Goal: Task Accomplishment & Management: Use online tool/utility

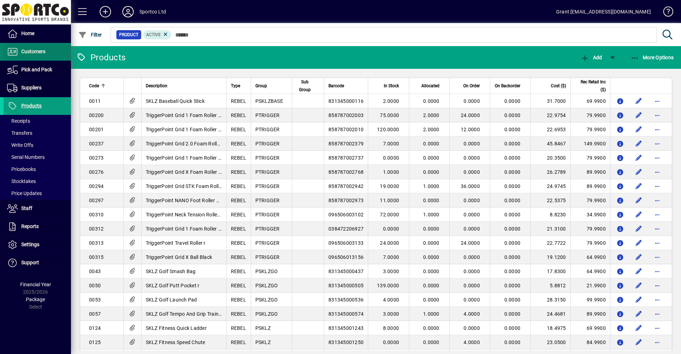
click at [30, 51] on span "Customers" at bounding box center [33, 52] width 24 height 6
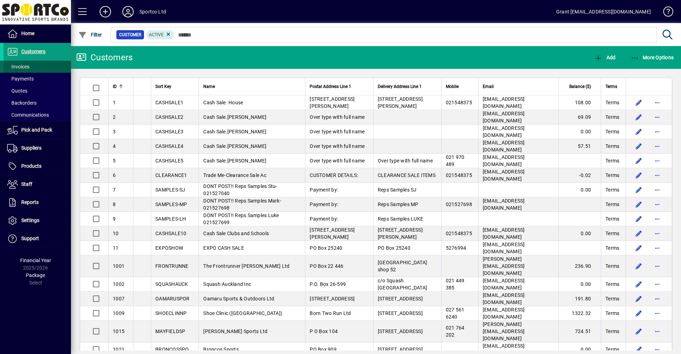
click at [18, 65] on span "Invoices" at bounding box center [18, 67] width 22 height 6
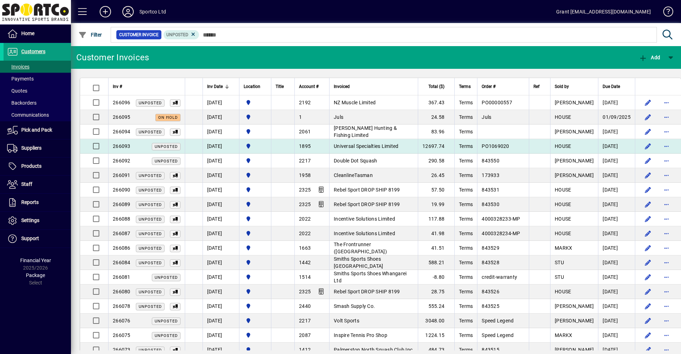
click at [363, 146] on span "Universal Specialties Limited" at bounding box center [366, 146] width 65 height 6
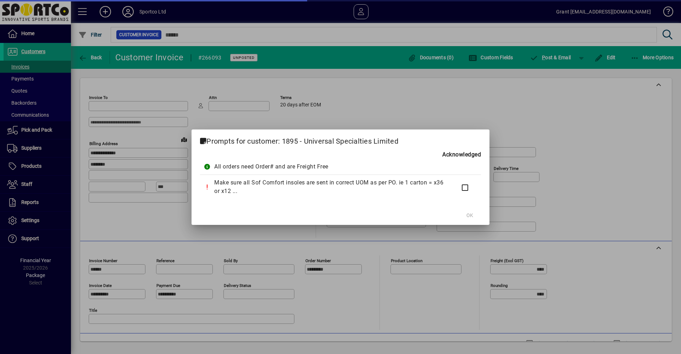
type input "**********"
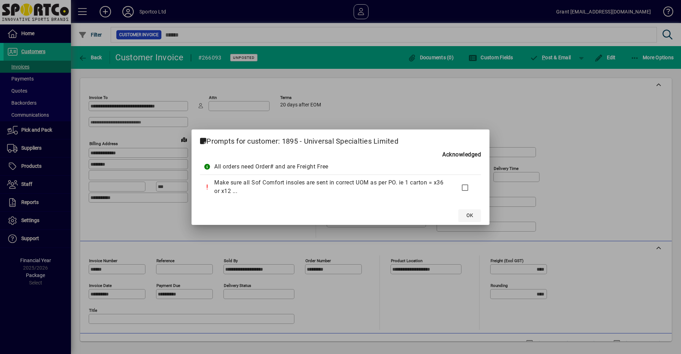
click at [474, 216] on span at bounding box center [470, 215] width 23 height 17
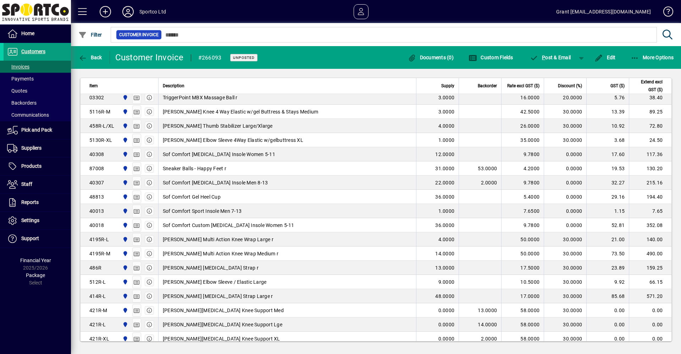
scroll to position [958, 0]
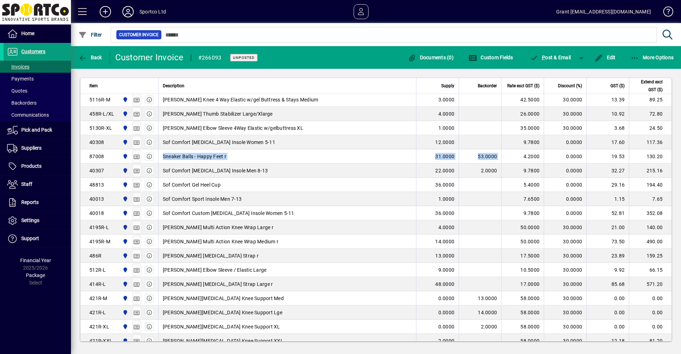
drag, startPoint x: 163, startPoint y: 155, endPoint x: 498, endPoint y: 157, distance: 335.7
click at [498, 157] on tr "87008 Sportco Ltd Warehouse Sneaker Balls - Happy Feet r 31.0000 53.0000 4.2000…" at bounding box center [376, 156] width 591 height 14
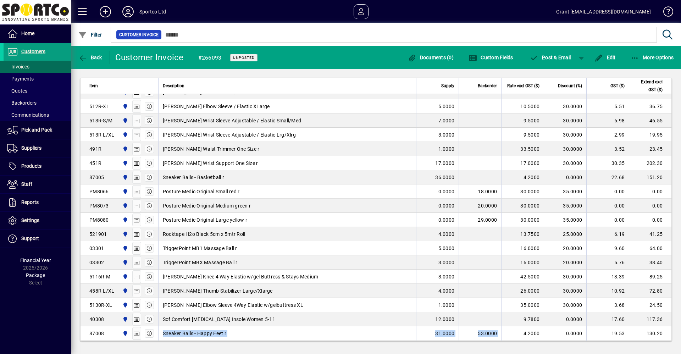
scroll to position [781, 0]
drag, startPoint x: 161, startPoint y: 176, endPoint x: 478, endPoint y: 180, distance: 316.2
click at [478, 180] on tr "87005 Sportco Ltd Warehouse Sneaker Balls - Basketball r 36.0000 4.2000 0.0000 …" at bounding box center [376, 178] width 591 height 14
click at [375, 182] on td "Sneaker Balls - Basketball r" at bounding box center [287, 178] width 258 height 14
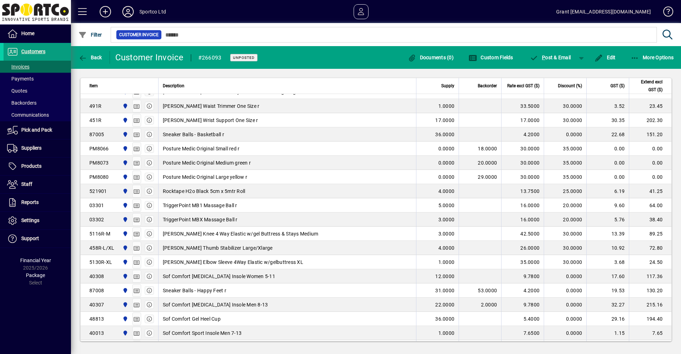
scroll to position [804, 0]
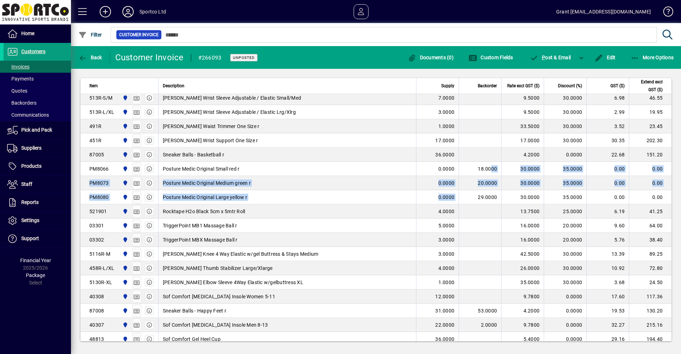
drag, startPoint x: 487, startPoint y: 168, endPoint x: 475, endPoint y: 195, distance: 29.5
click at [474, 196] on tbody "489R-M Sportco Ltd Warehouse [PERSON_NAME] Dual Band Elbow Strap Medium r 15.00…" at bounding box center [376, 164] width 591 height 1197
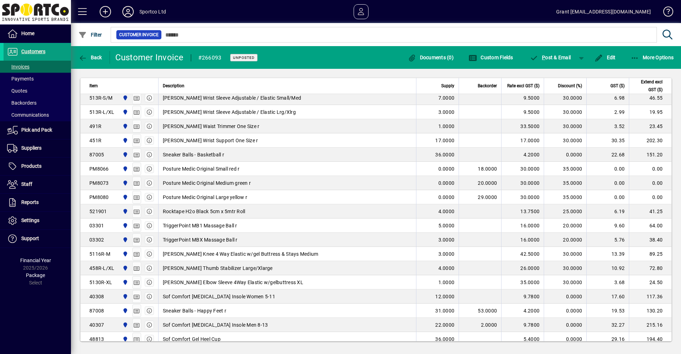
drag, startPoint x: 475, startPoint y: 195, endPoint x: 486, endPoint y: 203, distance: 13.9
click at [492, 199] on td "29.0000" at bounding box center [480, 197] width 43 height 14
drag, startPoint x: 164, startPoint y: 167, endPoint x: 661, endPoint y: 195, distance: 498.3
click at [661, 195] on tbody "489R-M Sportco Ltd Warehouse [PERSON_NAME] Dual Band Elbow Strap Medium r 15.00…" at bounding box center [376, 164] width 591 height 1197
click at [475, 215] on td at bounding box center [480, 211] width 43 height 14
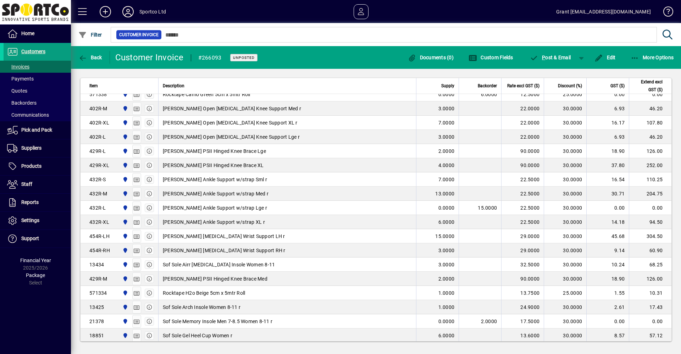
scroll to position [413, 0]
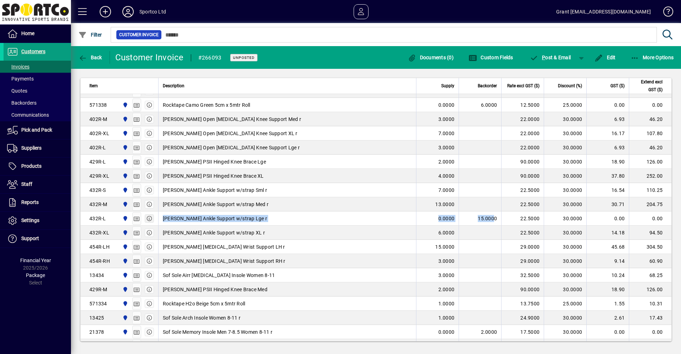
drag, startPoint x: 488, startPoint y: 220, endPoint x: 146, endPoint y: 215, distance: 342.5
click at [145, 215] on tr "432R-L Sportco Ltd Warehouse [PERSON_NAME] Ankle Support w/strap Lge r 0.0000 1…" at bounding box center [376, 219] width 591 height 14
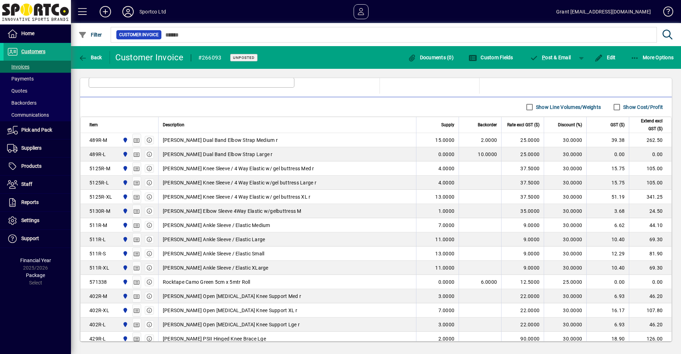
scroll to position [236, 0]
drag, startPoint x: 494, startPoint y: 154, endPoint x: 153, endPoint y: 148, distance: 340.8
click at [153, 148] on tr "489R-L Sportco Ltd Warehouse [PERSON_NAME] Dual Band Elbow Strap Large r 0.0000…" at bounding box center [376, 155] width 591 height 14
click at [397, 160] on td "[PERSON_NAME] Dual Band Elbow Strap Large r" at bounding box center [287, 155] width 258 height 14
drag, startPoint x: 266, startPoint y: 141, endPoint x: 322, endPoint y: 141, distance: 56.1
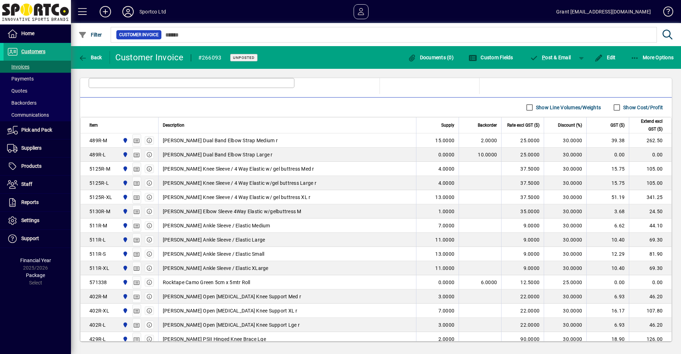
click at [322, 141] on div "[PERSON_NAME] Dual Band Elbow Strap Medium r" at bounding box center [287, 140] width 249 height 7
drag, startPoint x: 183, startPoint y: 136, endPoint x: 497, endPoint y: 142, distance: 313.4
click at [497, 142] on tr "489R-M Sportco Ltd Warehouse [PERSON_NAME] Dual Band Elbow Strap Medium r 15.00…" at bounding box center [376, 140] width 591 height 14
click at [299, 141] on div "[PERSON_NAME] Dual Band Elbow Strap Medium r" at bounding box center [287, 140] width 249 height 7
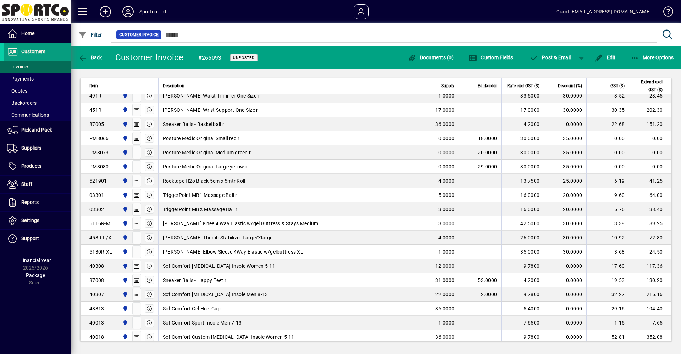
scroll to position [839, 0]
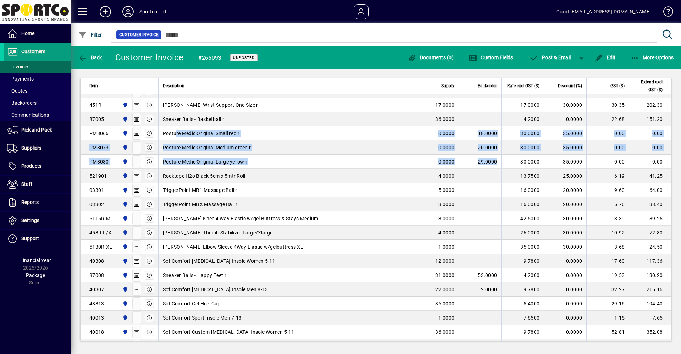
drag, startPoint x: 176, startPoint y: 131, endPoint x: 493, endPoint y: 163, distance: 318.6
click at [493, 163] on tbody "489R-M Sportco Ltd Warehouse [PERSON_NAME] Dual Band Elbow Strap Medium r 15.00…" at bounding box center [376, 128] width 591 height 1197
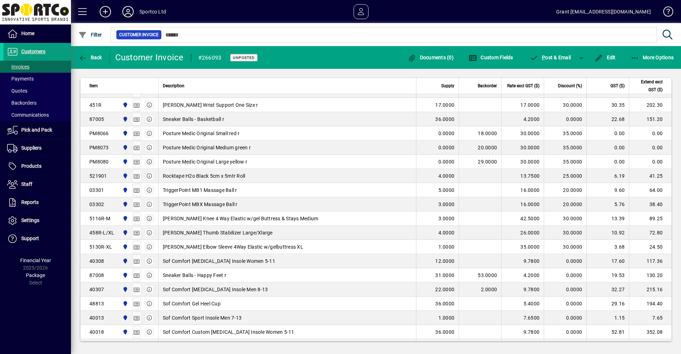
click at [478, 188] on td at bounding box center [480, 190] width 43 height 14
drag, startPoint x: 165, startPoint y: 174, endPoint x: 658, endPoint y: 207, distance: 494.1
click at [658, 207] on tbody "489R-M Sportco Ltd Warehouse [PERSON_NAME] Dual Band Elbow Strap Medium r 15.00…" at bounding box center [376, 128] width 591 height 1197
drag, startPoint x: 235, startPoint y: 248, endPoint x: 230, endPoint y: 244, distance: 6.3
click at [235, 248] on span "[PERSON_NAME] Elbow Sleeve 4Way Elastic w/gelbuttress XL" at bounding box center [233, 246] width 141 height 7
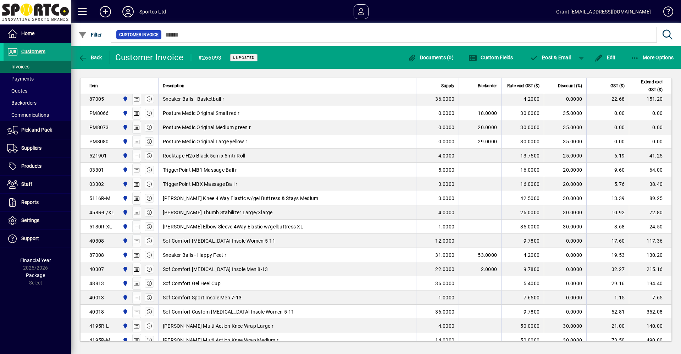
scroll to position [875, 0]
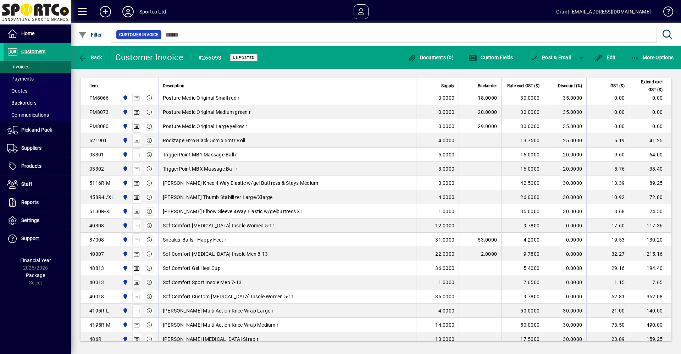
click at [390, 242] on div "Sneaker Balls - Happy Feet r" at bounding box center [287, 239] width 249 height 7
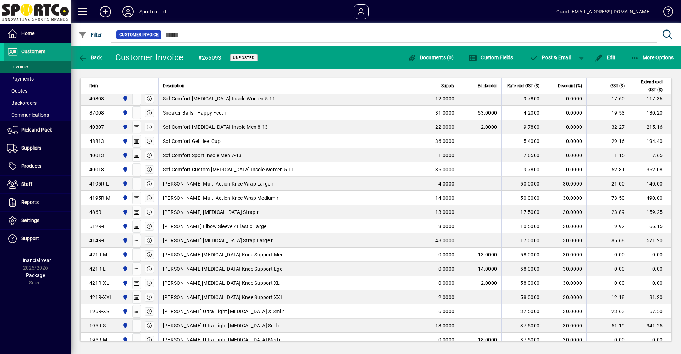
scroll to position [1017, 0]
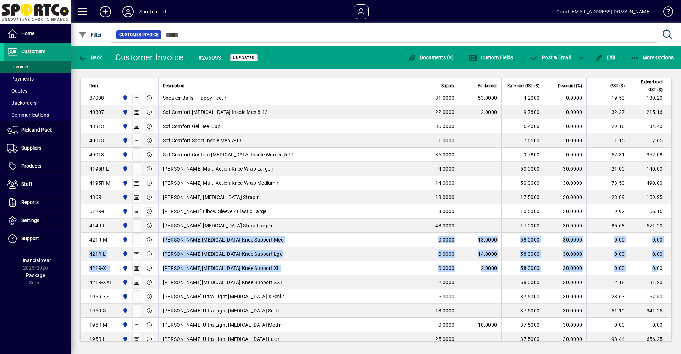
drag, startPoint x: 161, startPoint y: 239, endPoint x: 650, endPoint y: 269, distance: 490.0
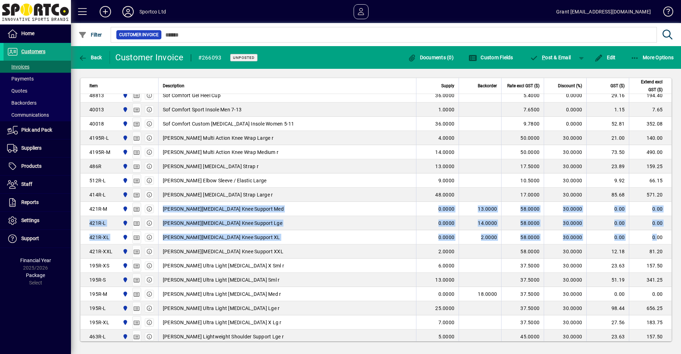
scroll to position [1123, 0]
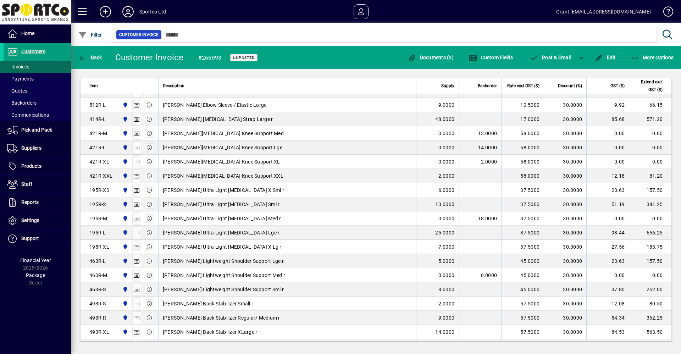
click at [362, 223] on td "[PERSON_NAME] Ultra Light [MEDICAL_DATA] Med r" at bounding box center [287, 219] width 258 height 14
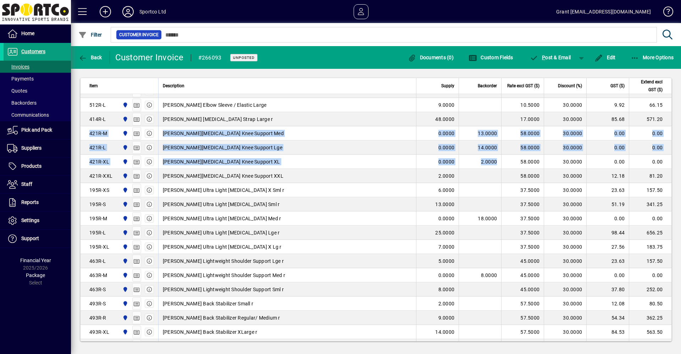
drag, startPoint x: 495, startPoint y: 163, endPoint x: 82, endPoint y: 139, distance: 414.2
click at [327, 161] on div "[PERSON_NAME][MEDICAL_DATA] Knee Support XL" at bounding box center [287, 161] width 249 height 7
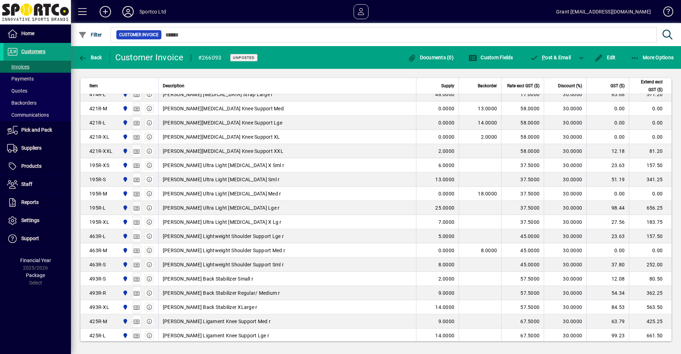
scroll to position [1194, 0]
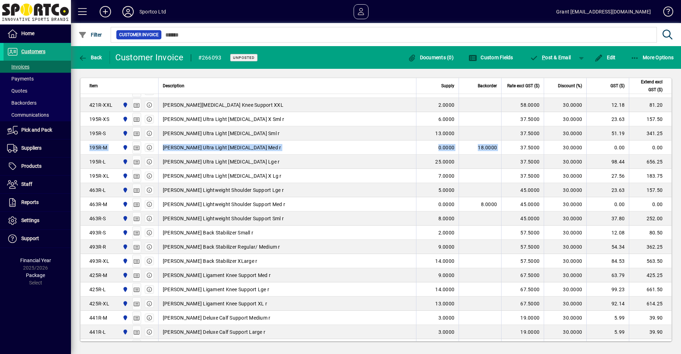
drag, startPoint x: 497, startPoint y: 146, endPoint x: 83, endPoint y: 152, distance: 413.9
click at [83, 152] on tr "195R-M Sportco Ltd Warehouse [PERSON_NAME] Ultra Light [MEDICAL_DATA] Med r 0.0…" at bounding box center [376, 148] width 591 height 14
click at [148, 148] on icon "button" at bounding box center [149, 147] width 6 height 5
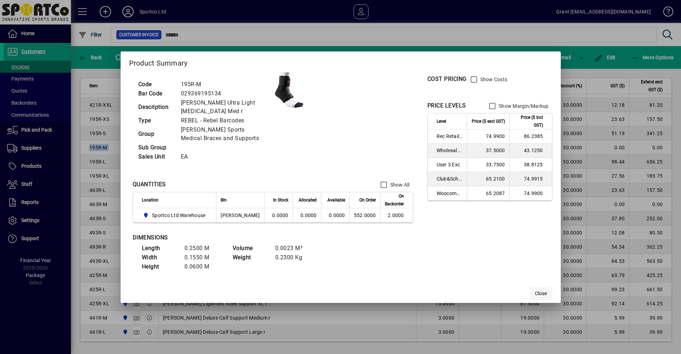
click at [535, 293] on span "Close" at bounding box center [541, 293] width 12 height 7
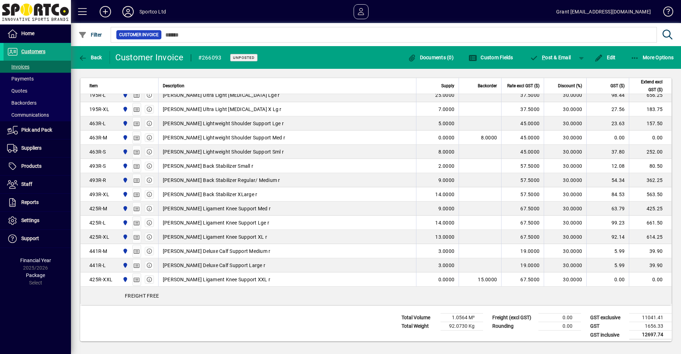
scroll to position [1265, 0]
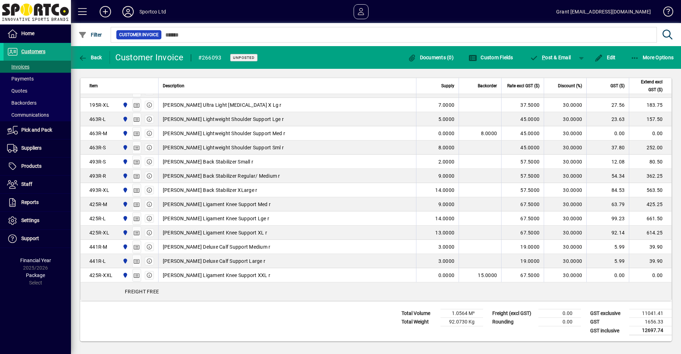
click at [283, 273] on div "[PERSON_NAME] Ligament Knee Support XXL r" at bounding box center [287, 275] width 249 height 7
drag, startPoint x: 165, startPoint y: 276, endPoint x: 505, endPoint y: 279, distance: 340.0
click at [505, 279] on tr "425R-XXL Sportco Ltd Warehouse [PERSON_NAME] Ligament Knee Support XXL r 0.0000…" at bounding box center [376, 275] width 591 height 14
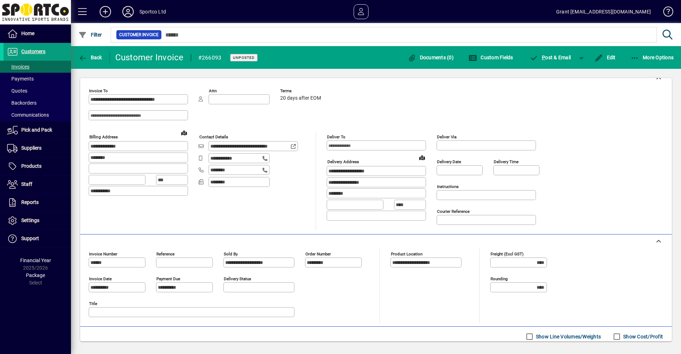
scroll to position [0, 0]
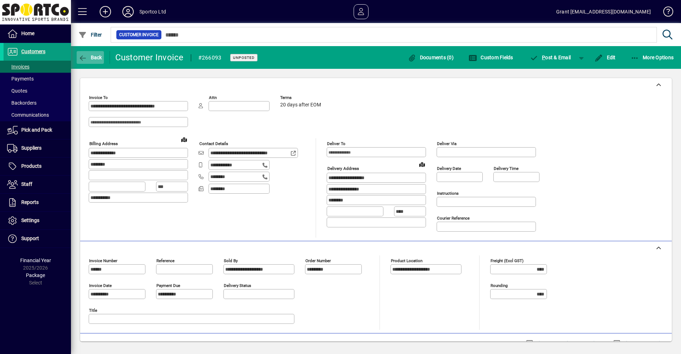
click at [84, 52] on span "button" at bounding box center [90, 57] width 27 height 17
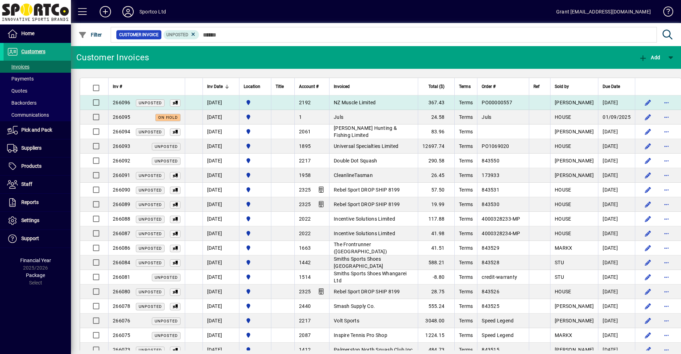
click at [362, 103] on span "NZ Muscle Limited" at bounding box center [355, 103] width 42 height 6
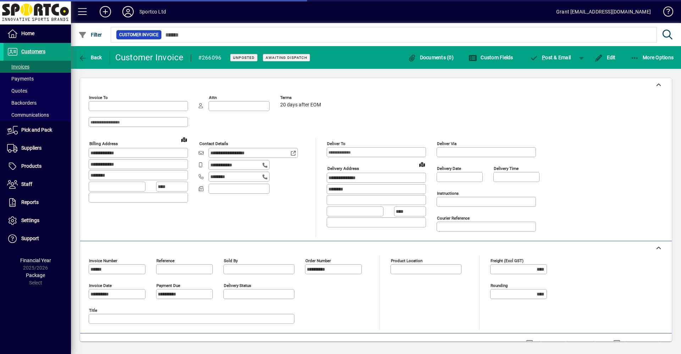
type input "**********"
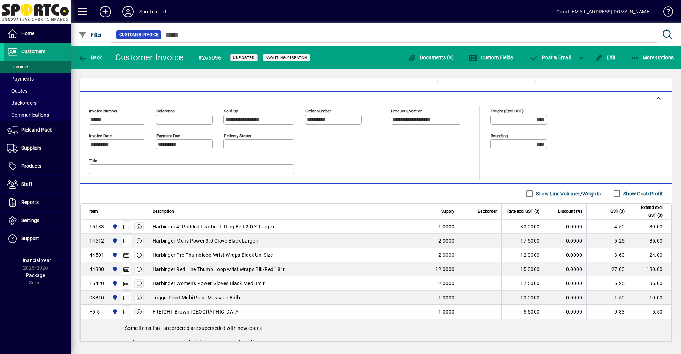
scroll to position [142, 0]
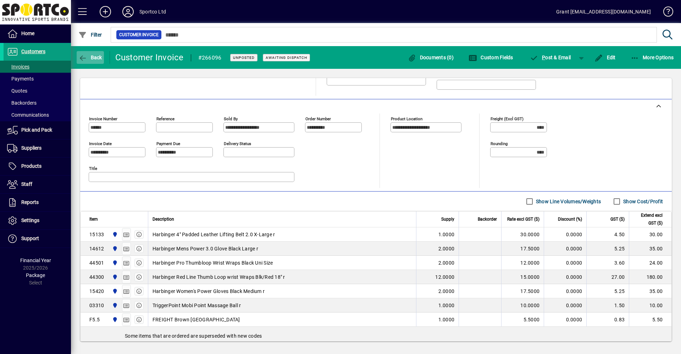
click at [89, 57] on span "Back" at bounding box center [90, 58] width 24 height 6
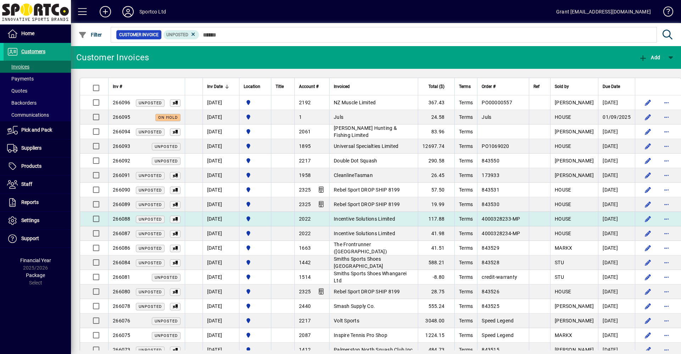
click at [358, 219] on span "Incentive Solutions Limited" at bounding box center [364, 219] width 61 height 6
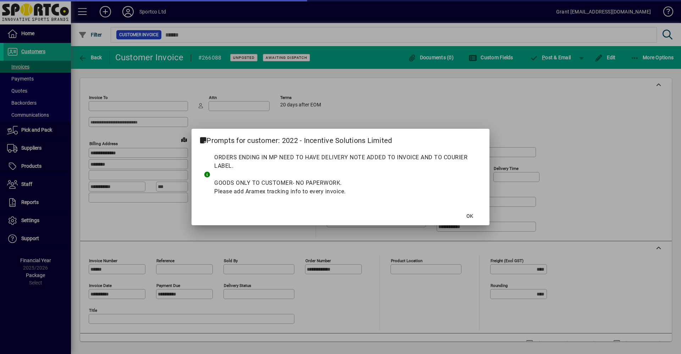
type input "**********"
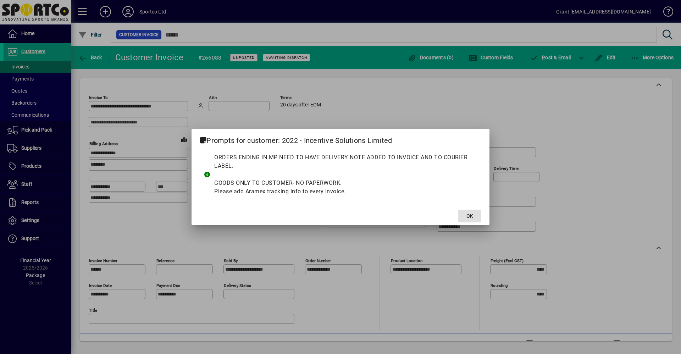
click at [473, 218] on span "OK" at bounding box center [470, 216] width 7 height 7
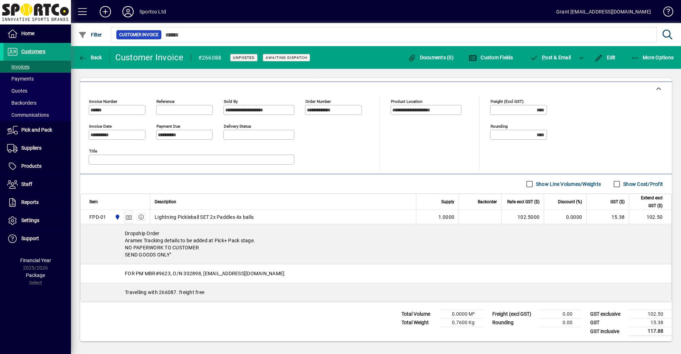
scroll to position [160, 0]
click at [94, 56] on span "Back" at bounding box center [90, 58] width 24 height 6
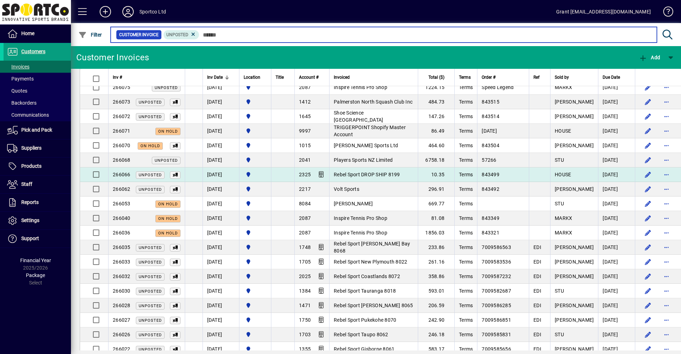
scroll to position [248, 0]
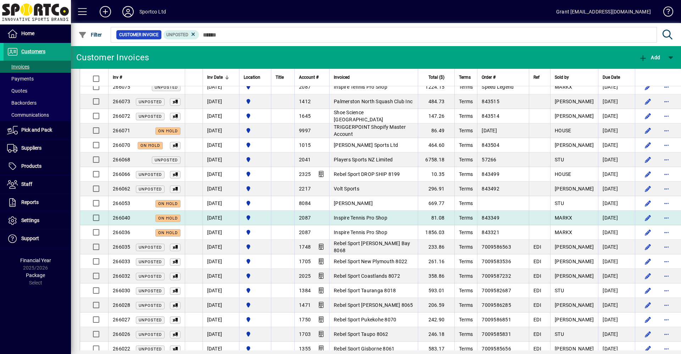
click at [371, 219] on span "Inspire Tennis Pro Shop" at bounding box center [361, 218] width 54 height 6
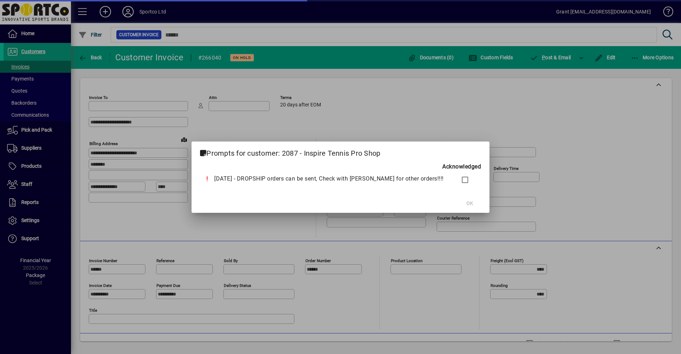
type input "**********"
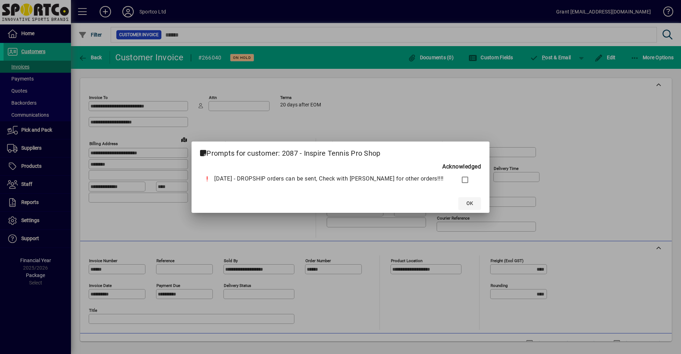
click at [467, 205] on span "OK" at bounding box center [470, 203] width 7 height 7
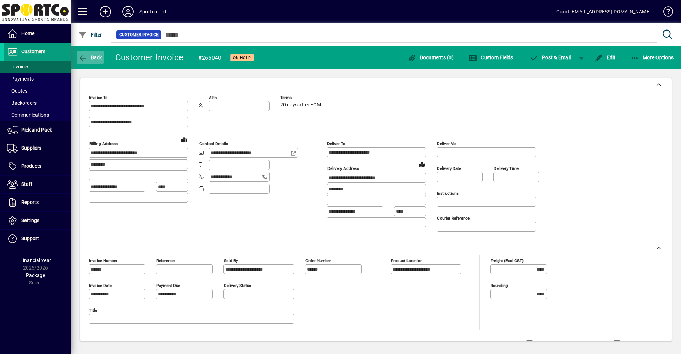
click at [84, 58] on icon "button" at bounding box center [82, 58] width 9 height 7
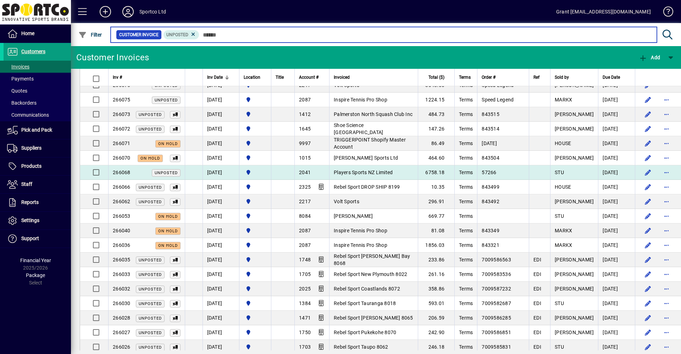
scroll to position [248, 0]
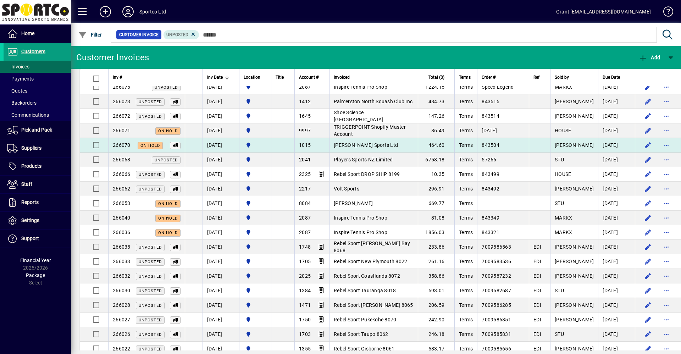
click at [364, 143] on span "[PERSON_NAME] Sports Ltd" at bounding box center [366, 145] width 64 height 6
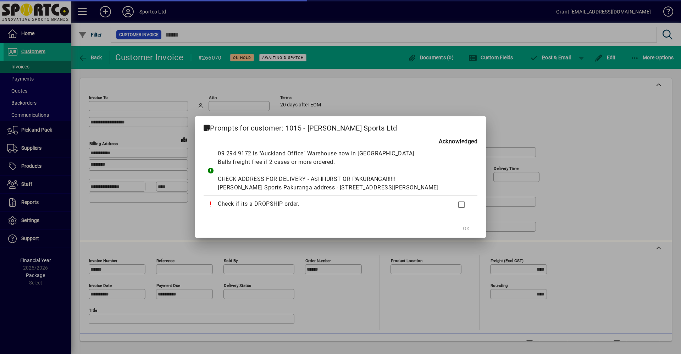
type input "**********"
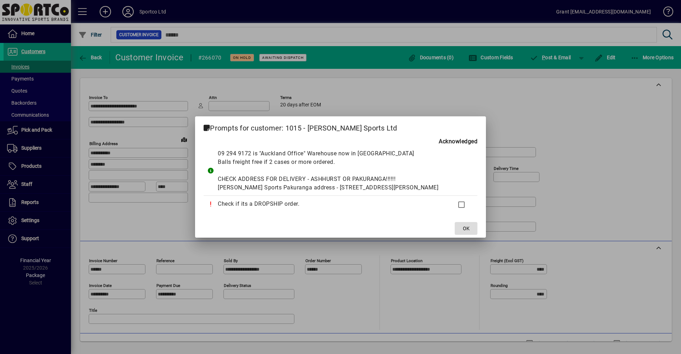
click at [463, 232] on span "OK" at bounding box center [466, 228] width 7 height 7
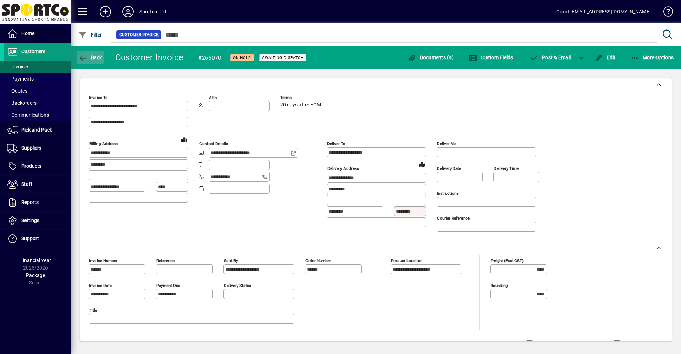
click at [93, 56] on span "Back" at bounding box center [90, 58] width 24 height 6
